Goal: Information Seeking & Learning: Learn about a topic

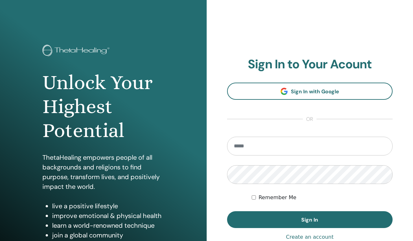
click at [249, 147] on input "email" at bounding box center [310, 146] width 166 height 19
type input "**********"
click at [227, 211] on button "Sign In" at bounding box center [310, 219] width 166 height 17
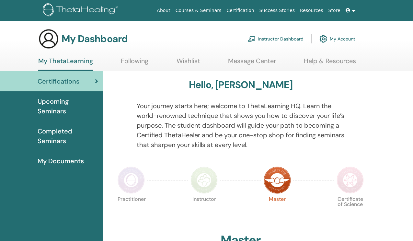
click at [133, 177] on img at bounding box center [131, 180] width 27 height 27
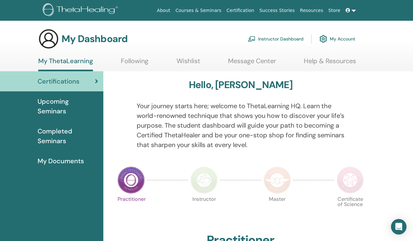
click at [207, 183] on img at bounding box center [204, 180] width 27 height 27
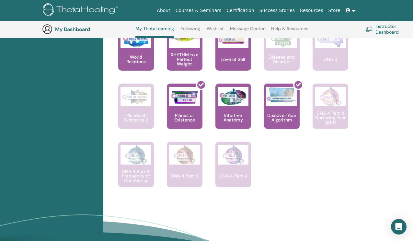
scroll to position [609, 0]
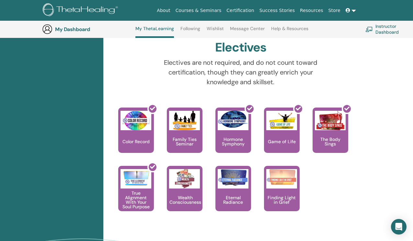
scroll to position [657, 0]
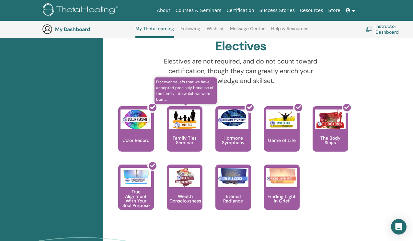
click at [180, 137] on p "Family Ties Seminar" at bounding box center [185, 140] width 36 height 9
click at [178, 139] on p "Family Ties Seminar" at bounding box center [185, 140] width 36 height 9
